Goal: Task Accomplishment & Management: Manage account settings

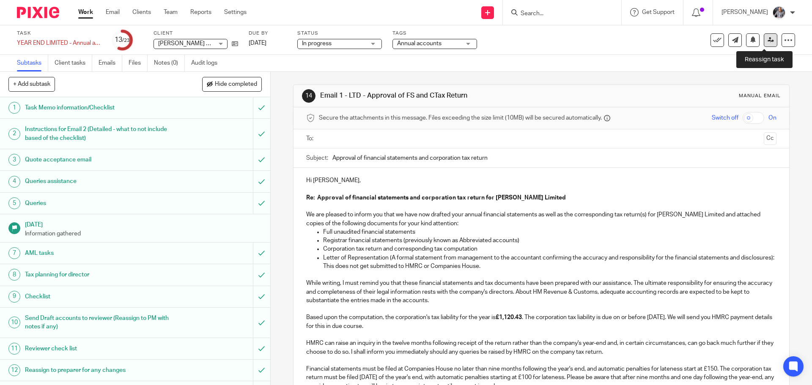
click at [768, 42] on link at bounding box center [771, 40] width 14 height 14
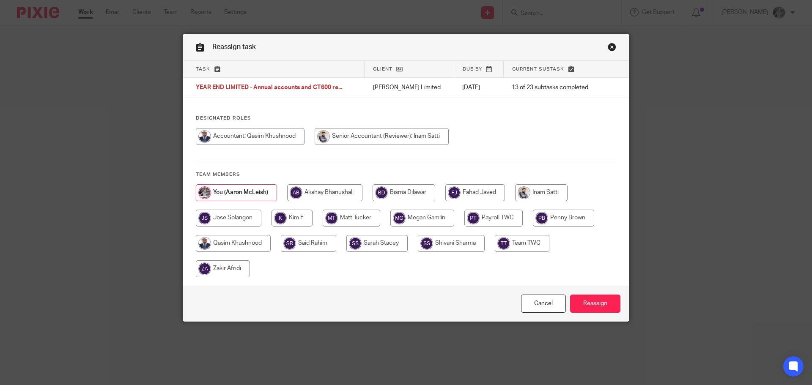
click at [252, 241] on input "radio" at bounding box center [233, 243] width 75 height 17
radio input "true"
click at [598, 304] on input "Reassign" at bounding box center [595, 304] width 50 height 18
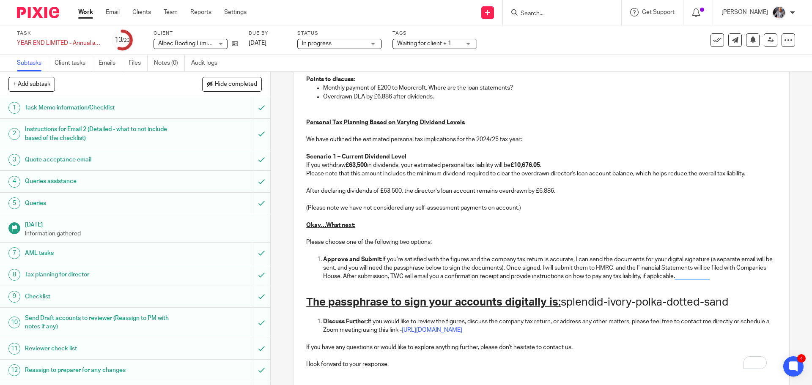
scroll to position [717, 0]
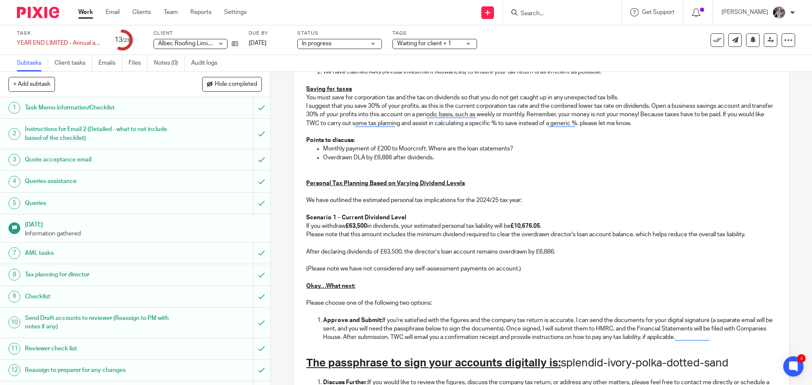
drag, startPoint x: 464, startPoint y: 147, endPoint x: 465, endPoint y: 157, distance: 10.2
click at [464, 148] on p "Monthly payment of £200 to Moorcroft. Where are the loan statements?" at bounding box center [549, 149] width 453 height 8
click at [519, 147] on p "Monthly payment of £200 to Moorcroft. Where are the BB loan statements?" at bounding box center [549, 149] width 453 height 8
click at [444, 153] on p "Monthly payment of £200 to Moorcroft. Where are the BB loan statements please?" at bounding box center [549, 149] width 453 height 8
click at [435, 158] on p "Overdrawn DLA by £6,886 after dividends." at bounding box center [549, 158] width 453 height 8
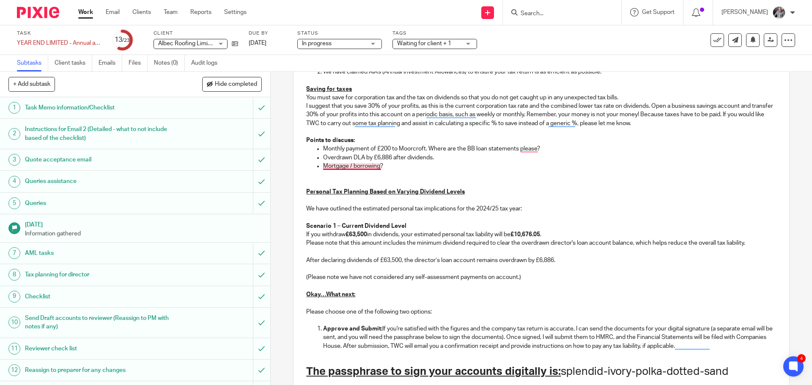
drag, startPoint x: 378, startPoint y: 166, endPoint x: 384, endPoint y: 170, distance: 7.3
click at [378, 167] on p "Mortgage / borrowing?" at bounding box center [549, 166] width 453 height 8
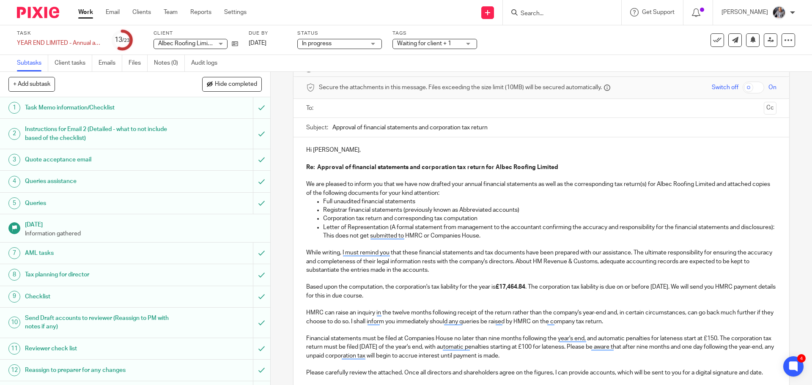
scroll to position [7, 0]
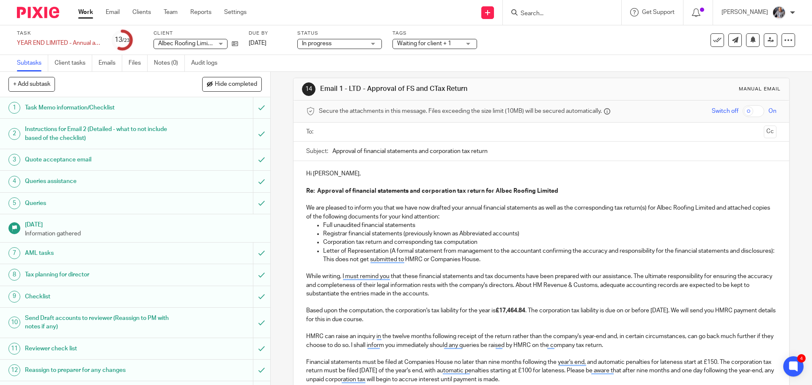
click at [364, 128] on input "text" at bounding box center [541, 132] width 438 height 10
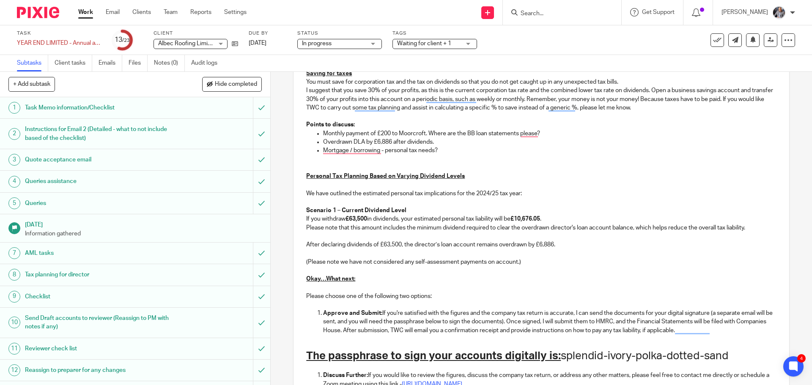
scroll to position [855, 0]
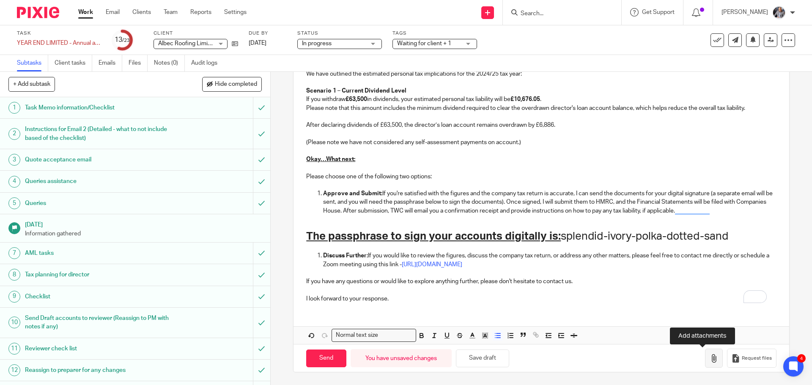
click at [710, 359] on icon "button" at bounding box center [714, 358] width 8 height 8
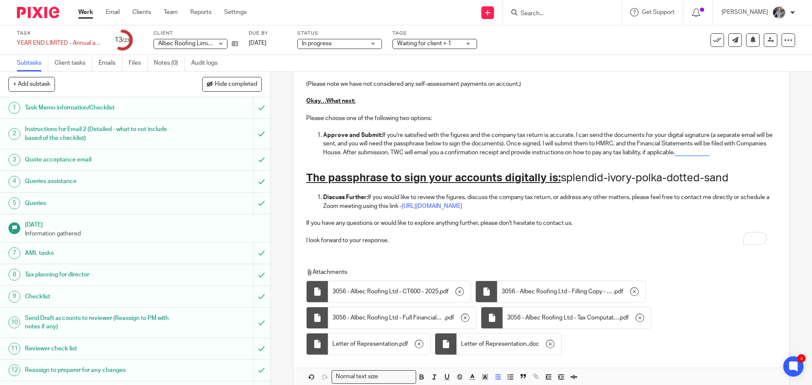
scroll to position [955, 0]
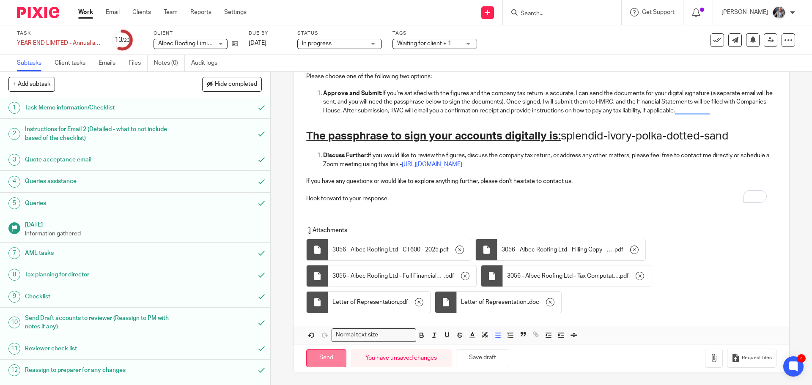
click at [320, 362] on input "Send" at bounding box center [326, 358] width 40 height 18
type input "Sent"
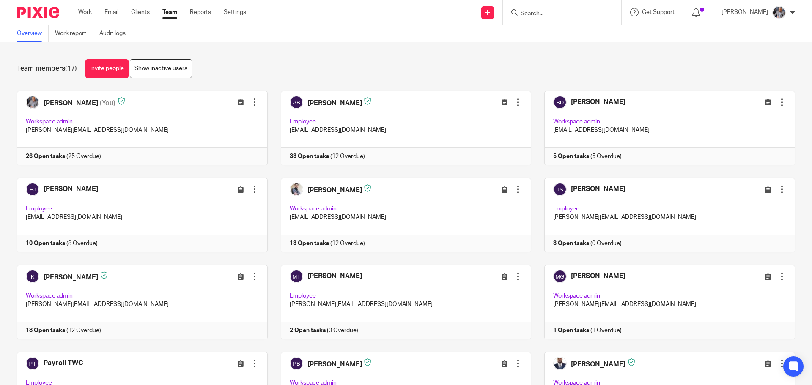
click at [563, 14] on input "Search" at bounding box center [558, 14] width 76 height 8
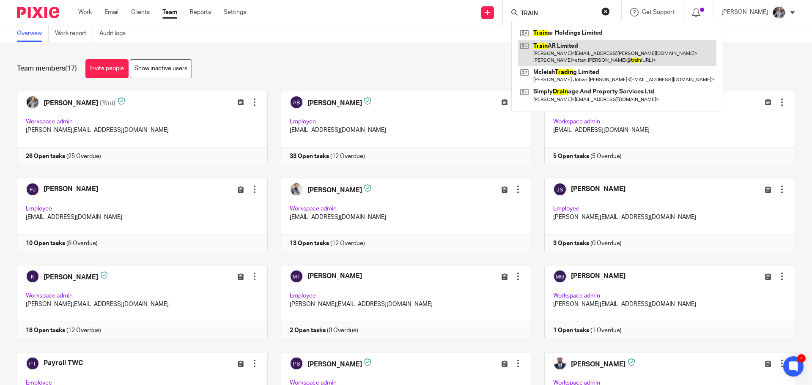
type input "TRAIN"
click at [577, 59] on link at bounding box center [617, 53] width 198 height 26
